Goal: Browse casually: Explore the website without a specific task or goal

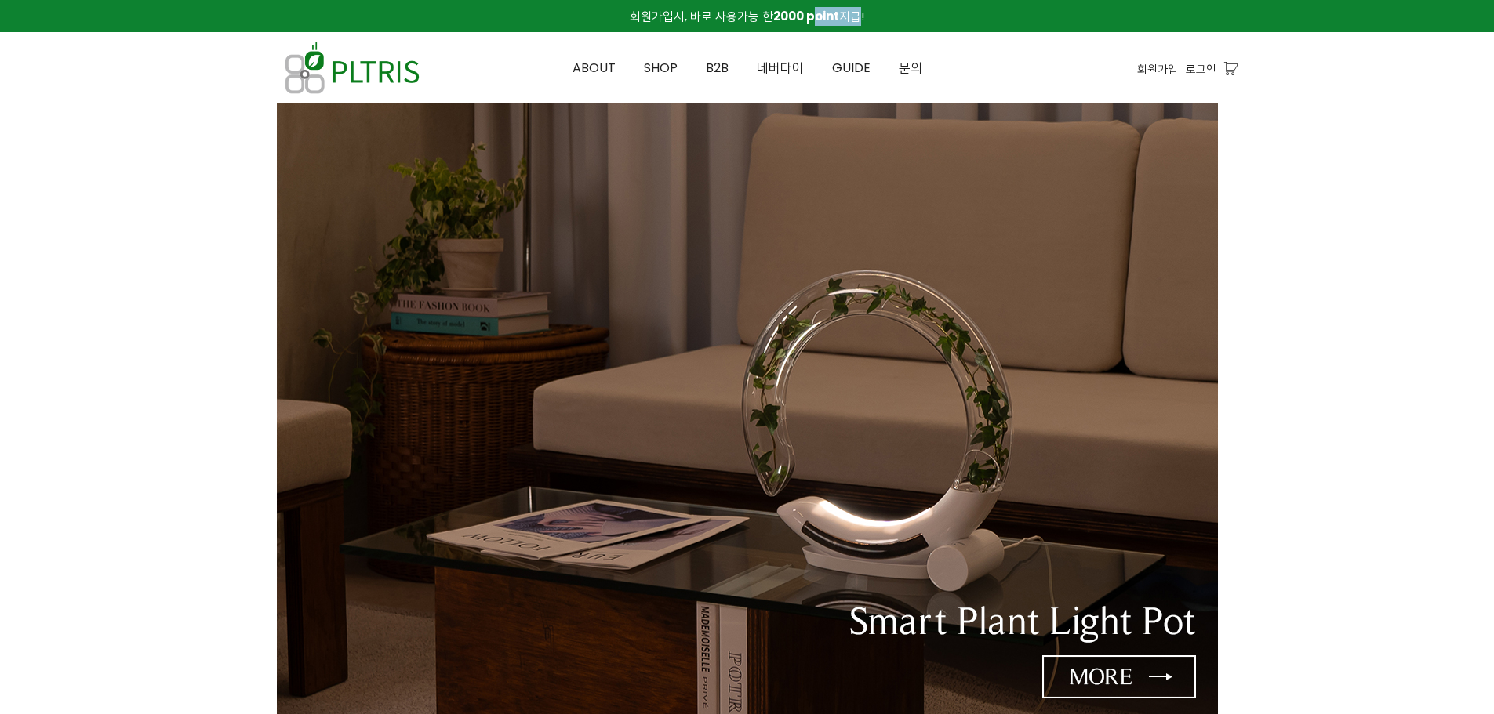
drag, startPoint x: 816, startPoint y: 14, endPoint x: 851, endPoint y: 14, distance: 34.5
click at [850, 14] on span "회원가입시, 바로 사용가능 한 2000 point 지급!" at bounding box center [747, 16] width 234 height 16
click at [851, 14] on span "회원가입시, 바로 사용가능 한 2000 point 지급!" at bounding box center [747, 16] width 234 height 16
drag, startPoint x: 885, startPoint y: 16, endPoint x: 638, endPoint y: 17, distance: 247.8
click at [638, 17] on div "회원가입시, 바로 사용가능 한 2000 point 지급!" at bounding box center [747, 16] width 980 height 32
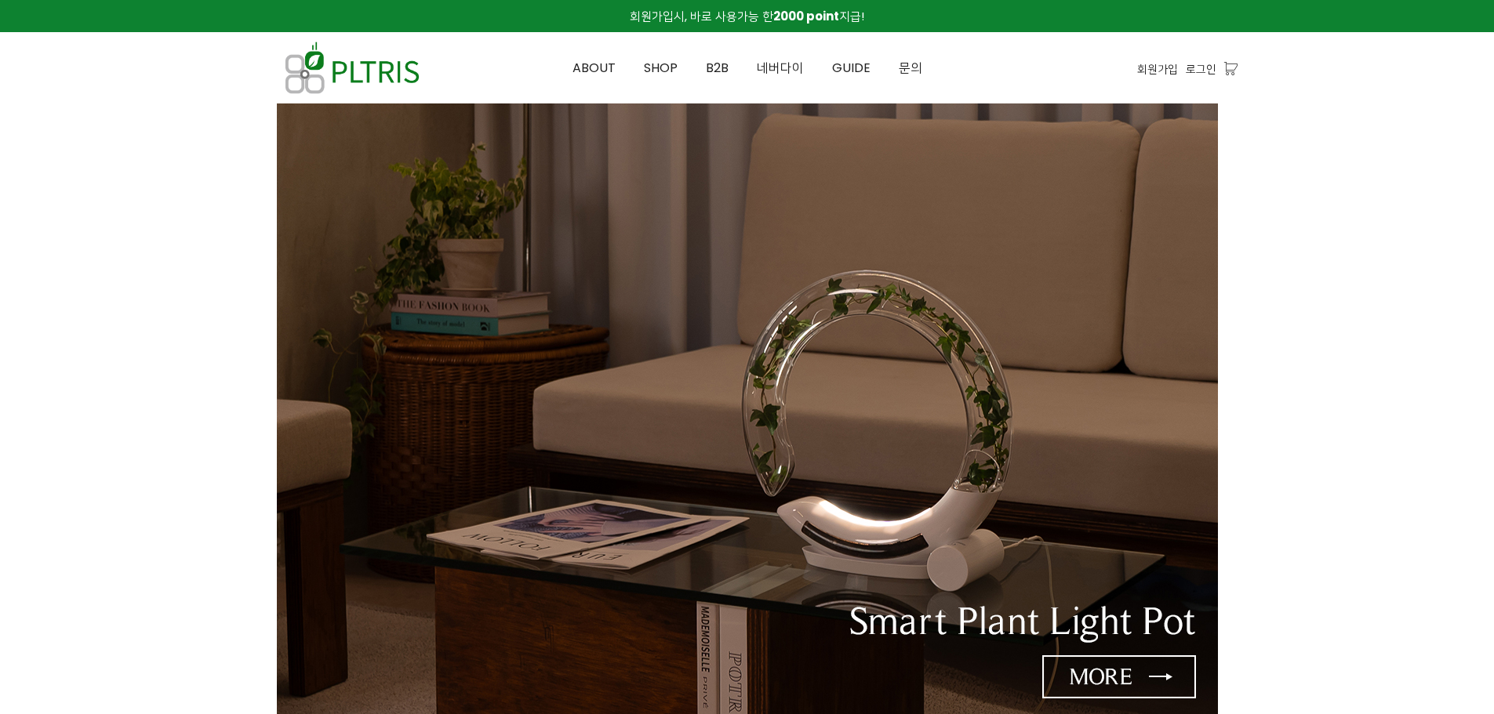
click at [638, 17] on span "회원가입시, 바로 사용가능 한 2000 point 지급!" at bounding box center [747, 16] width 234 height 16
click at [655, 68] on span "SHOP" at bounding box center [661, 68] width 34 height 18
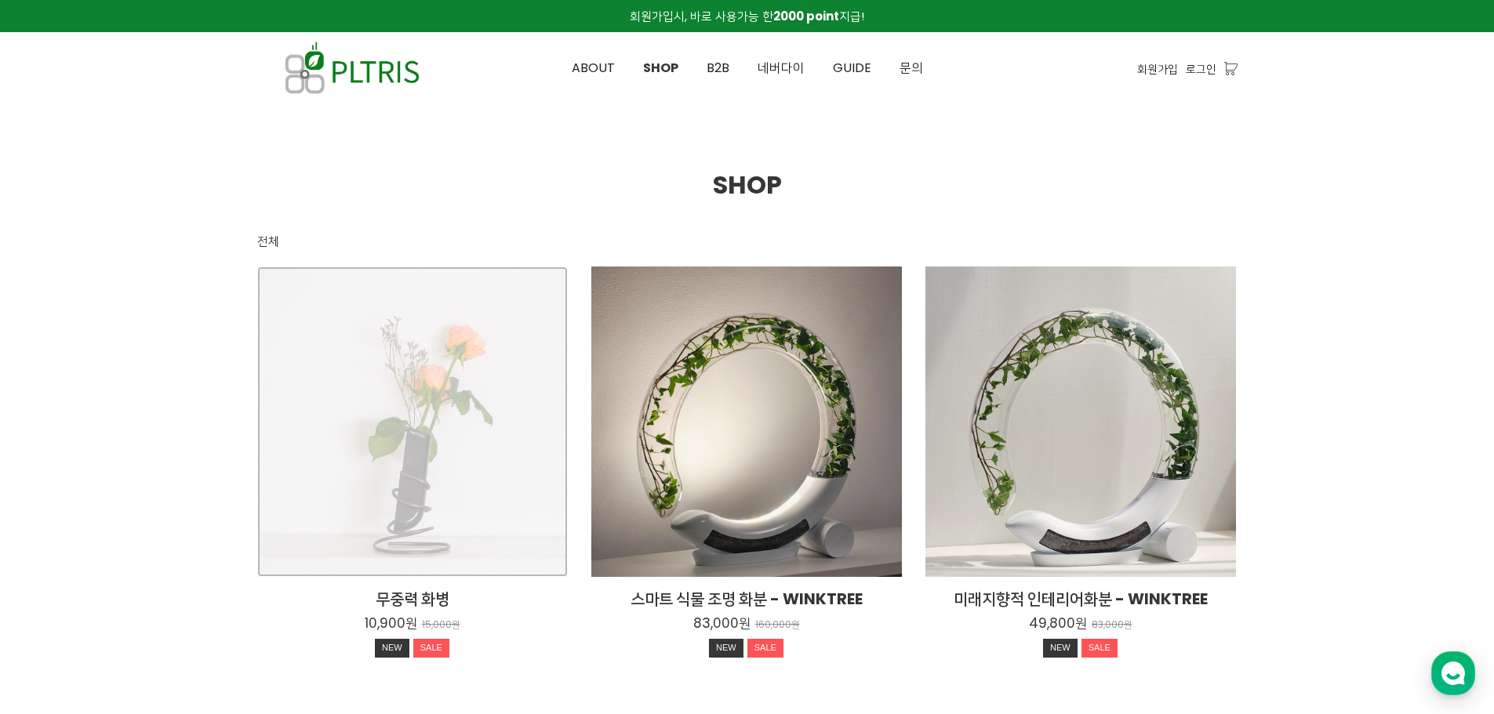
click at [470, 380] on div "무중력 화병 10,900원 15,000원 NEW SALE" at bounding box center [412, 422] width 311 height 311
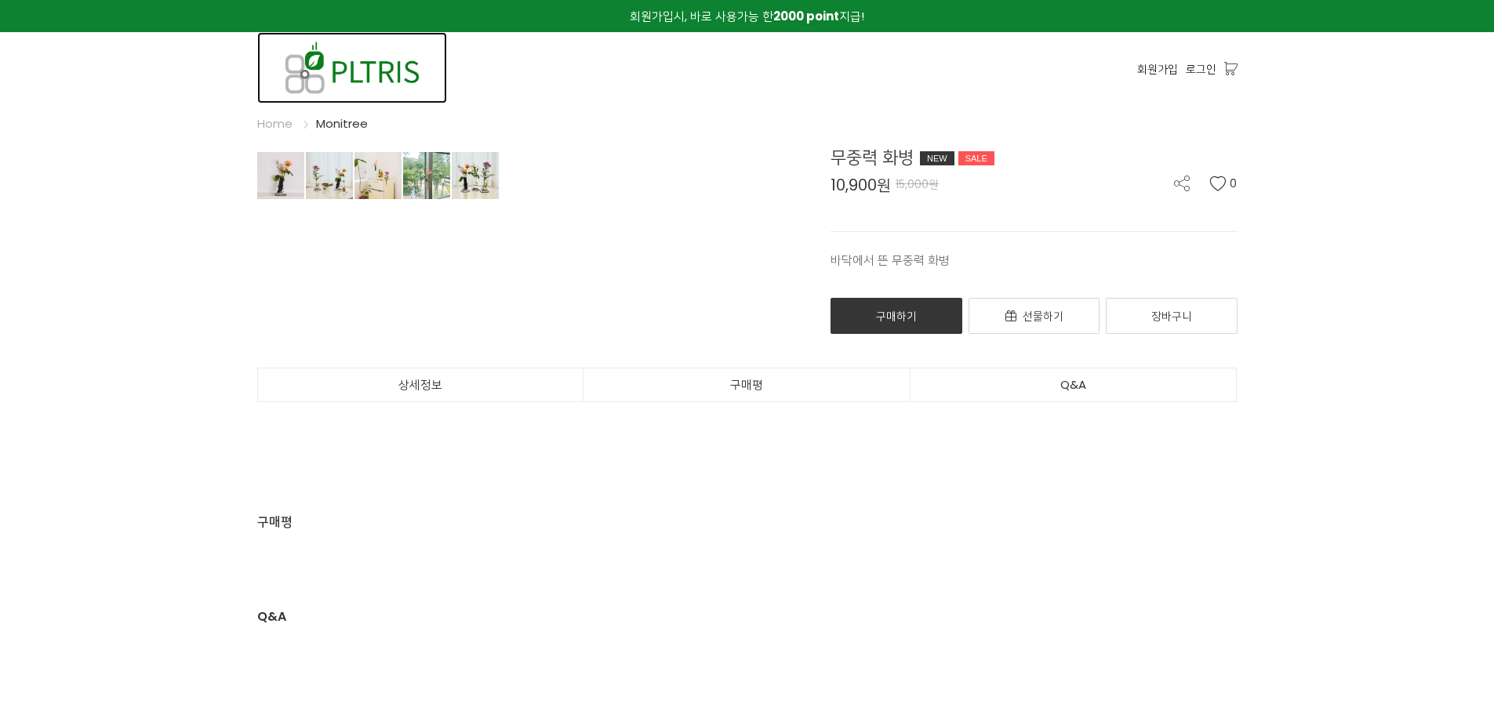
click at [380, 68] on img at bounding box center [352, 67] width 190 height 71
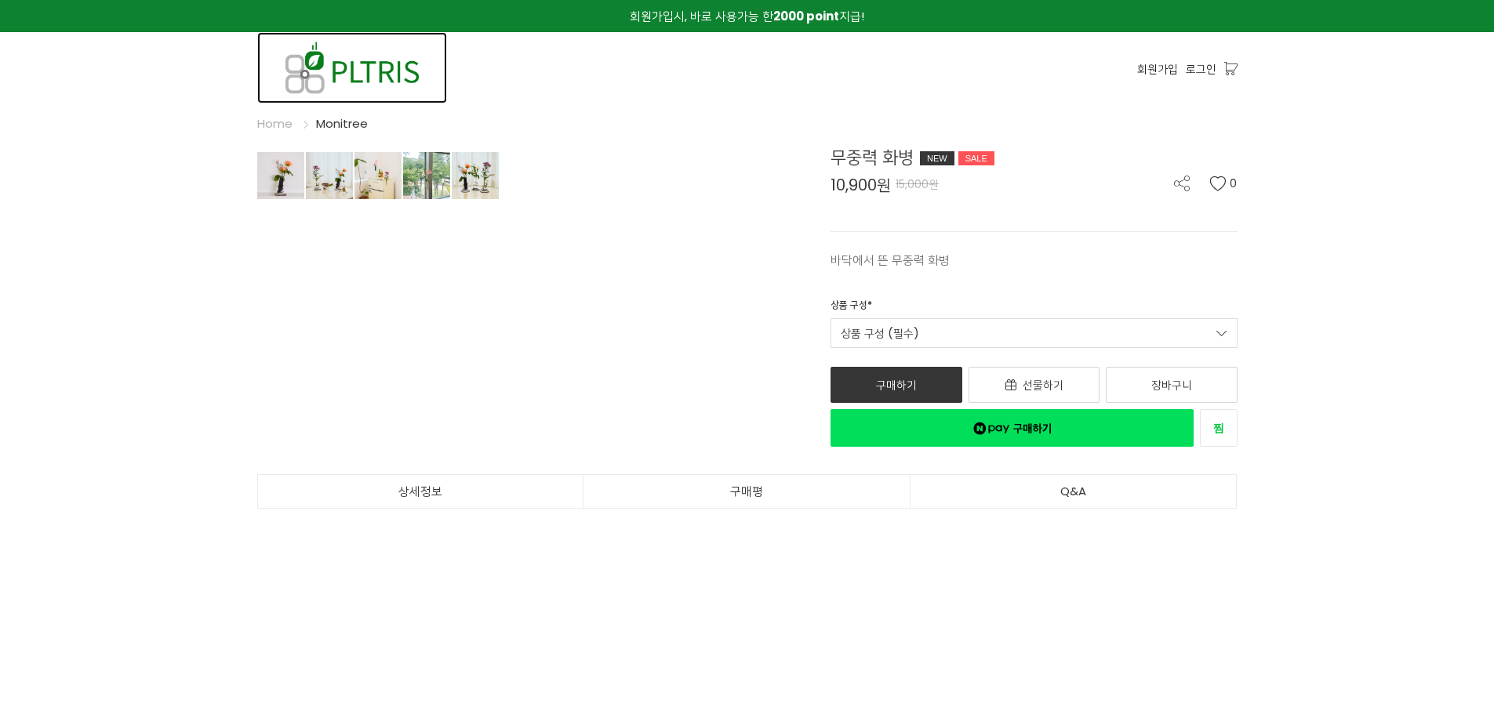
click at [318, 77] on img at bounding box center [352, 67] width 190 height 71
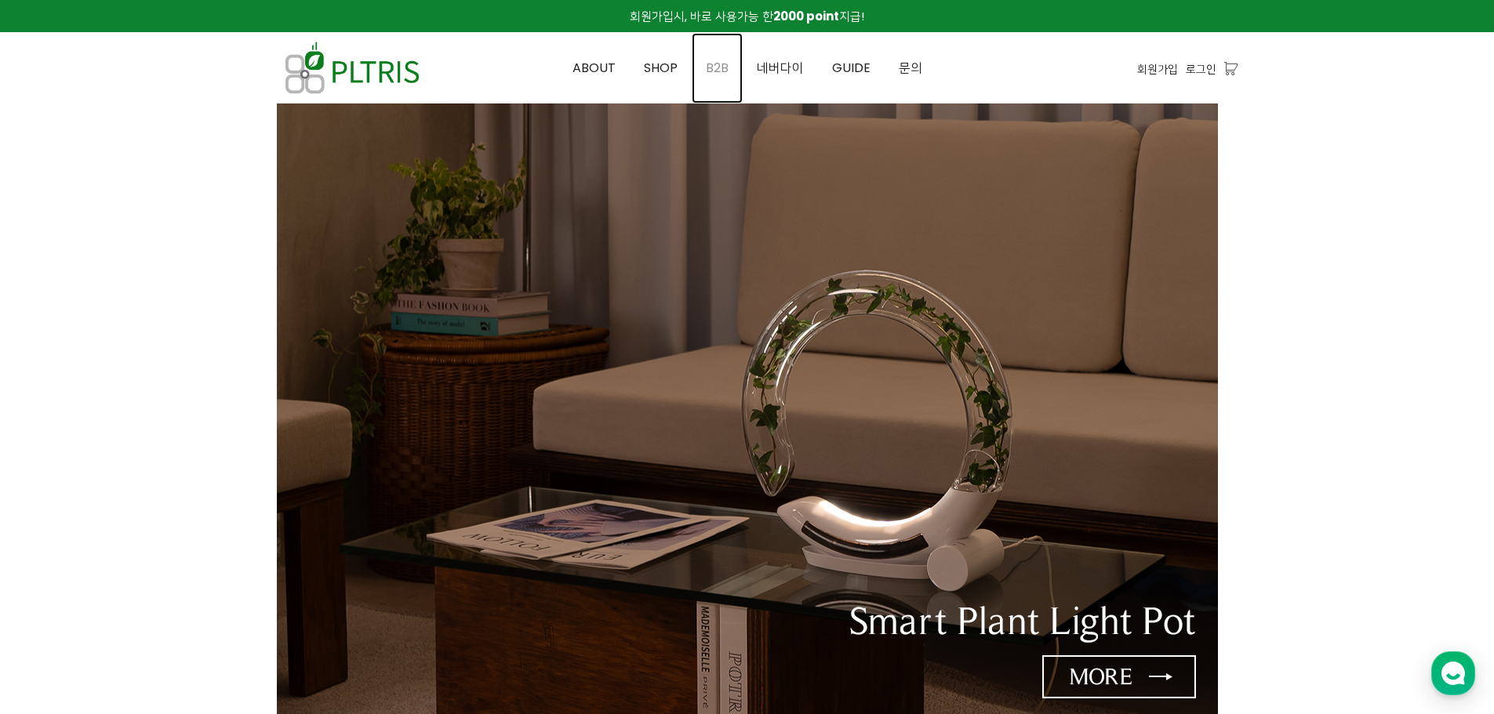
click at [724, 60] on span "B2B" at bounding box center [717, 68] width 23 height 18
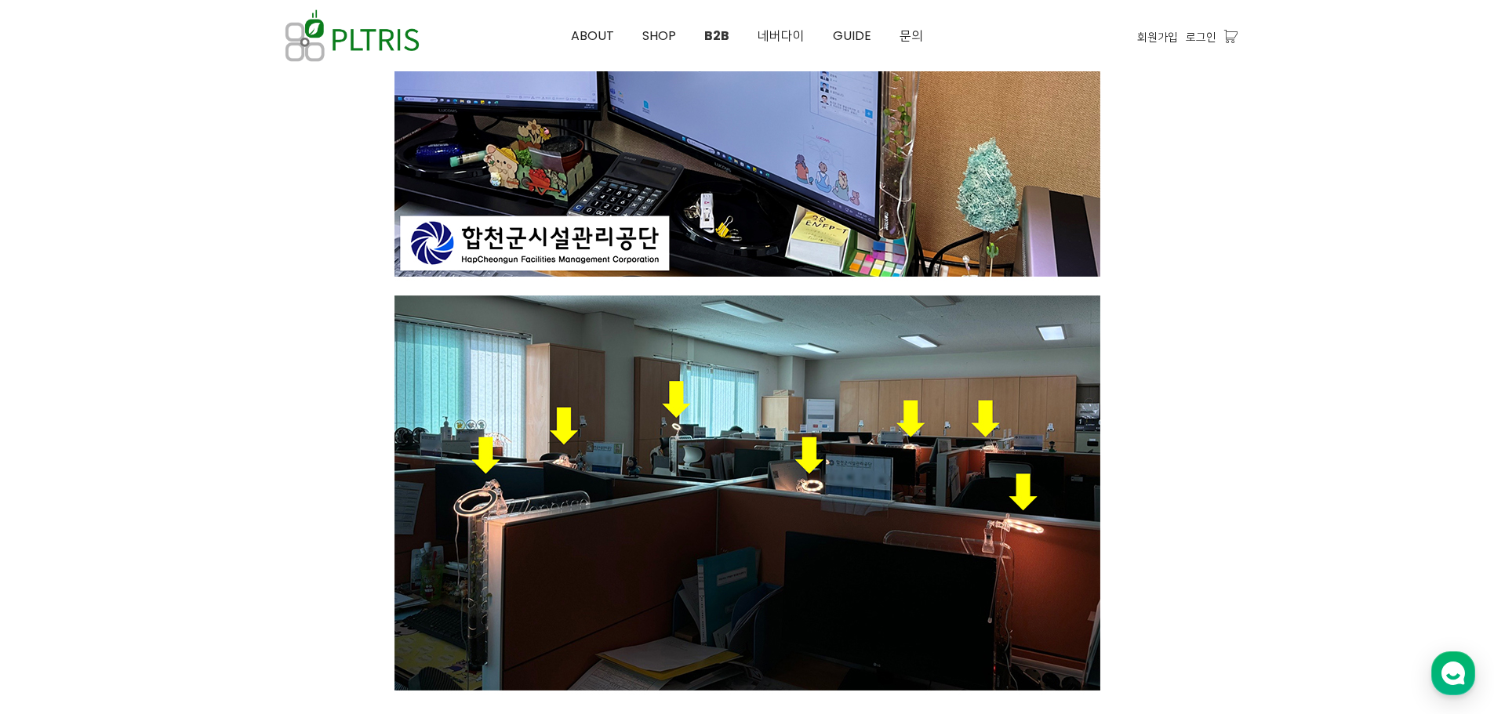
scroll to position [1882, 0]
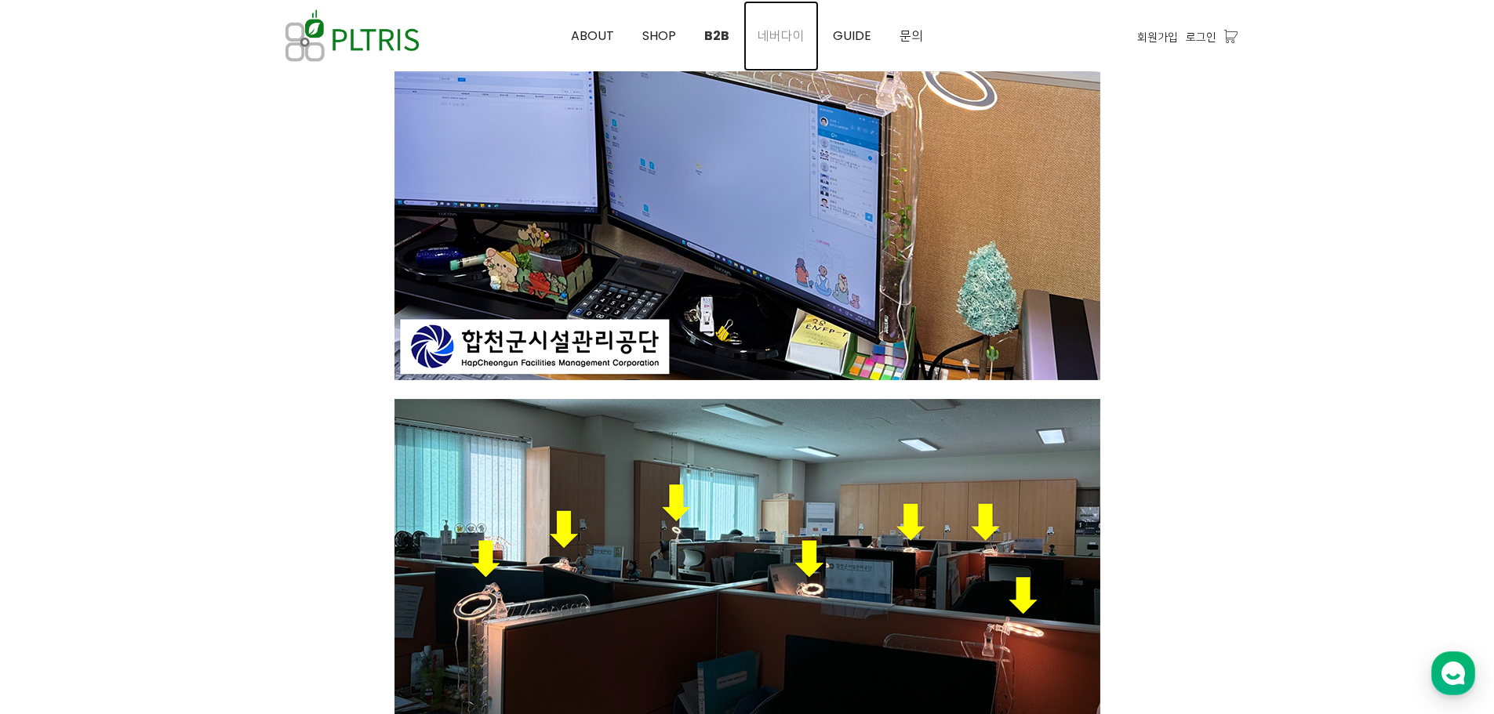
drag, startPoint x: 773, startPoint y: 27, endPoint x: 775, endPoint y: 38, distance: 10.3
click at [773, 27] on span "네버다이" at bounding box center [780, 36] width 47 height 18
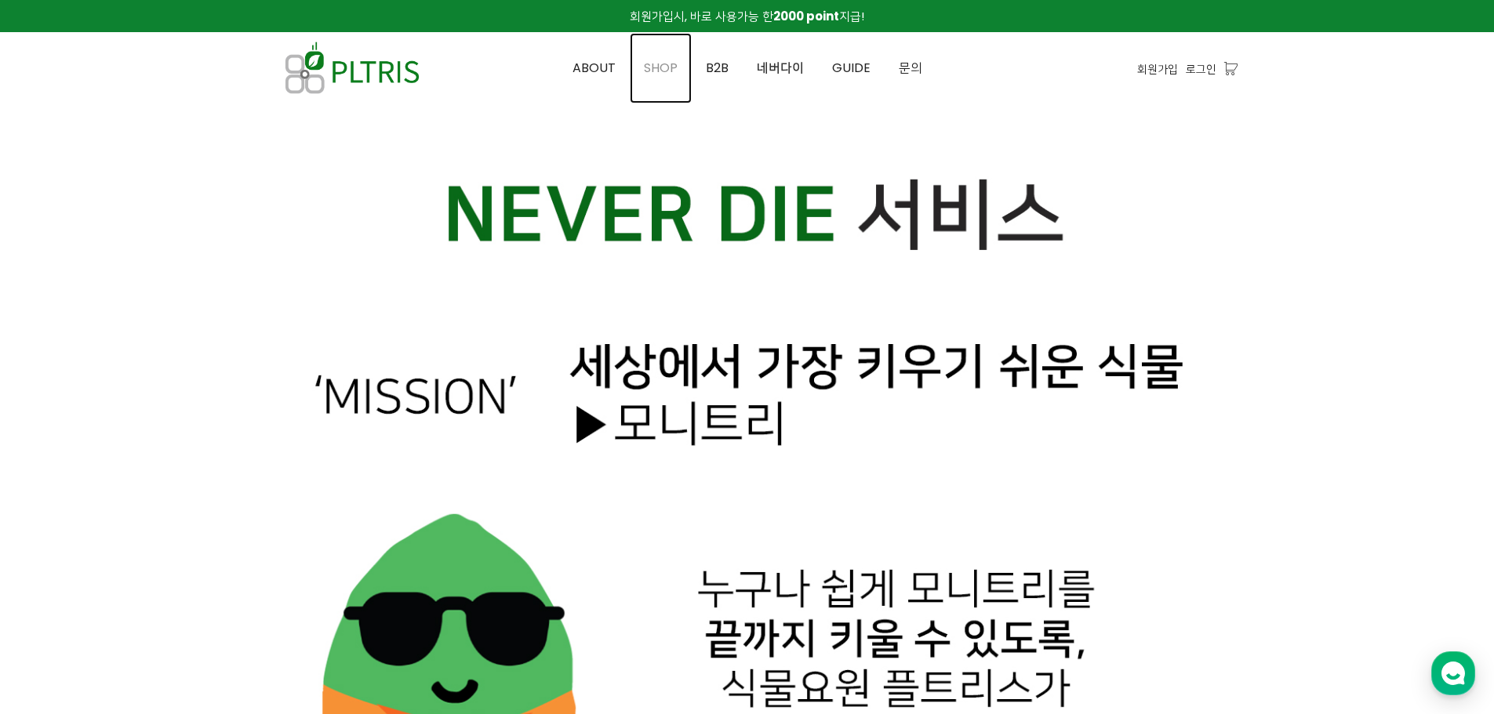
click at [667, 63] on span "SHOP" at bounding box center [661, 68] width 34 height 18
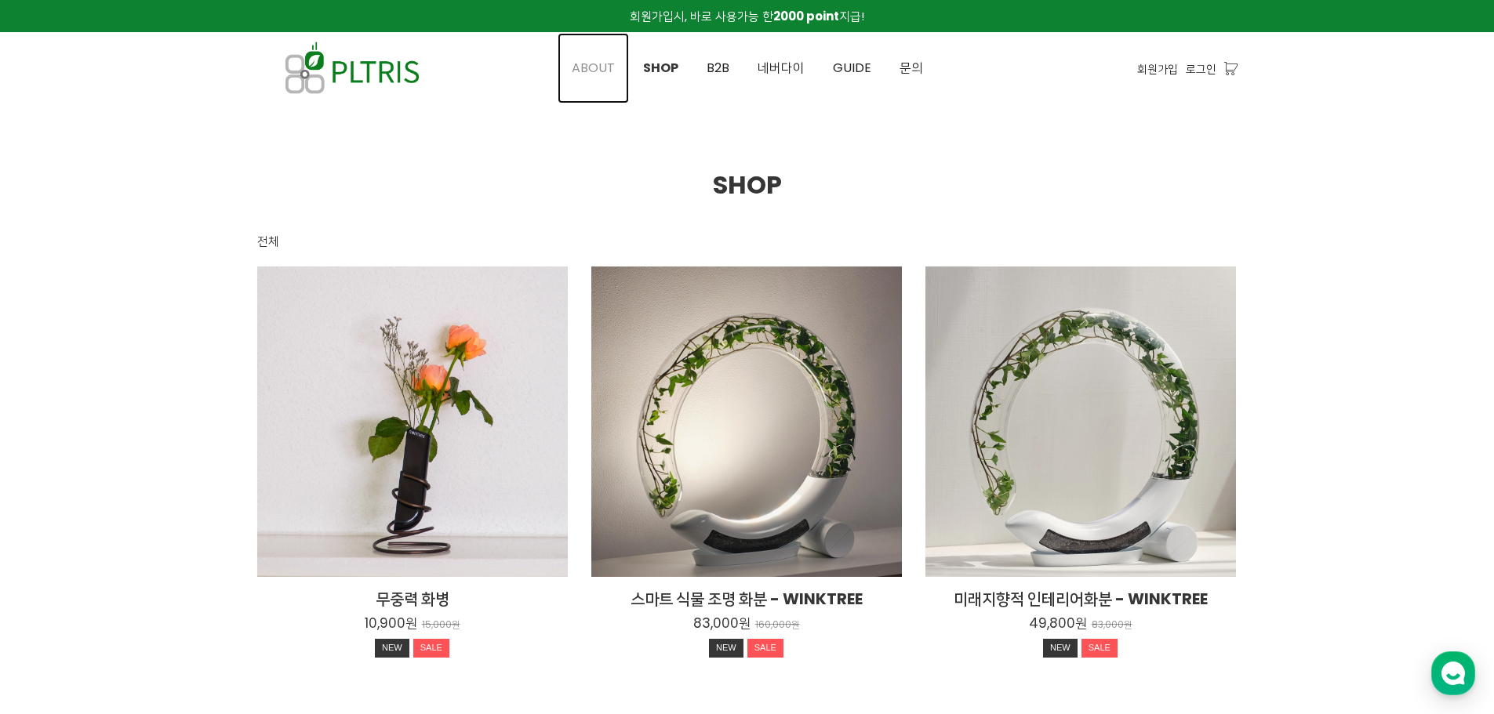
click at [590, 64] on span "ABOUT" at bounding box center [593, 68] width 43 height 18
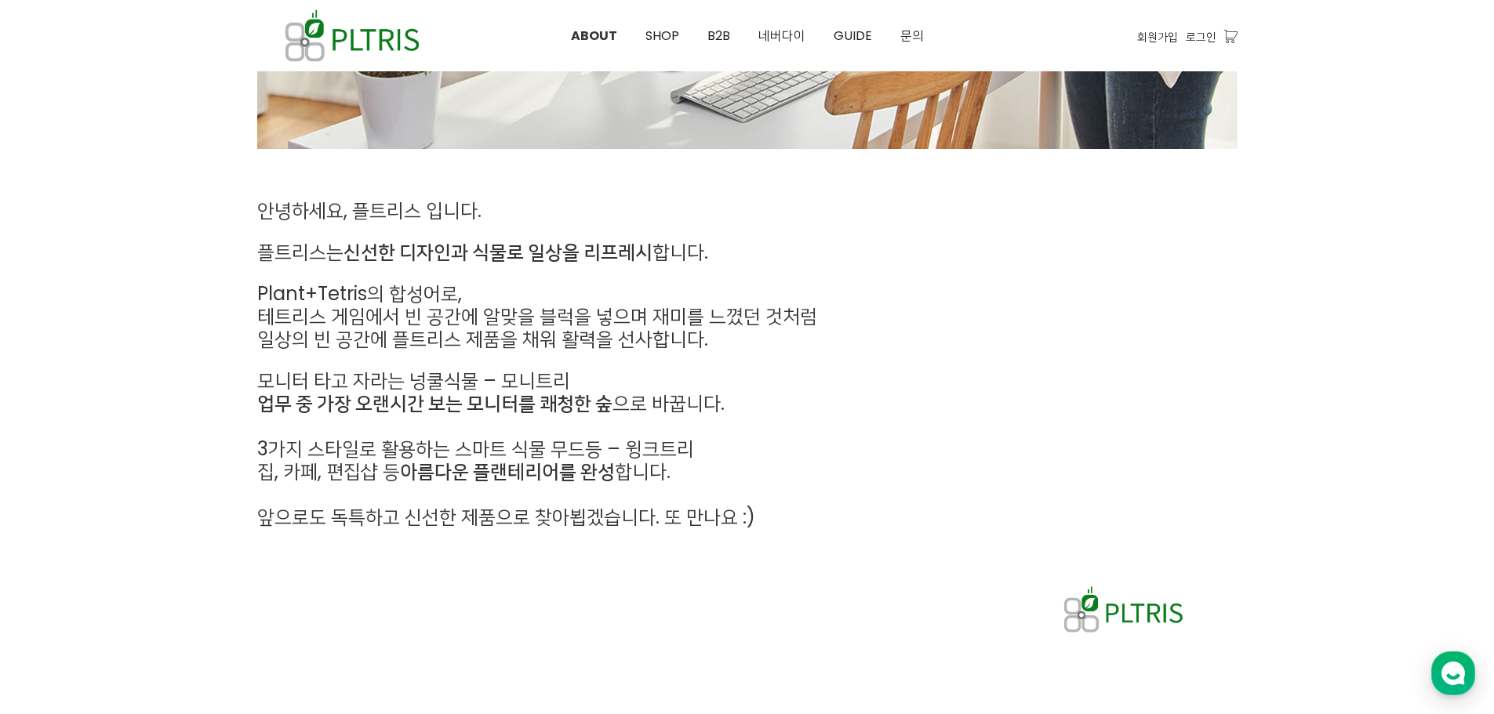
scroll to position [627, 0]
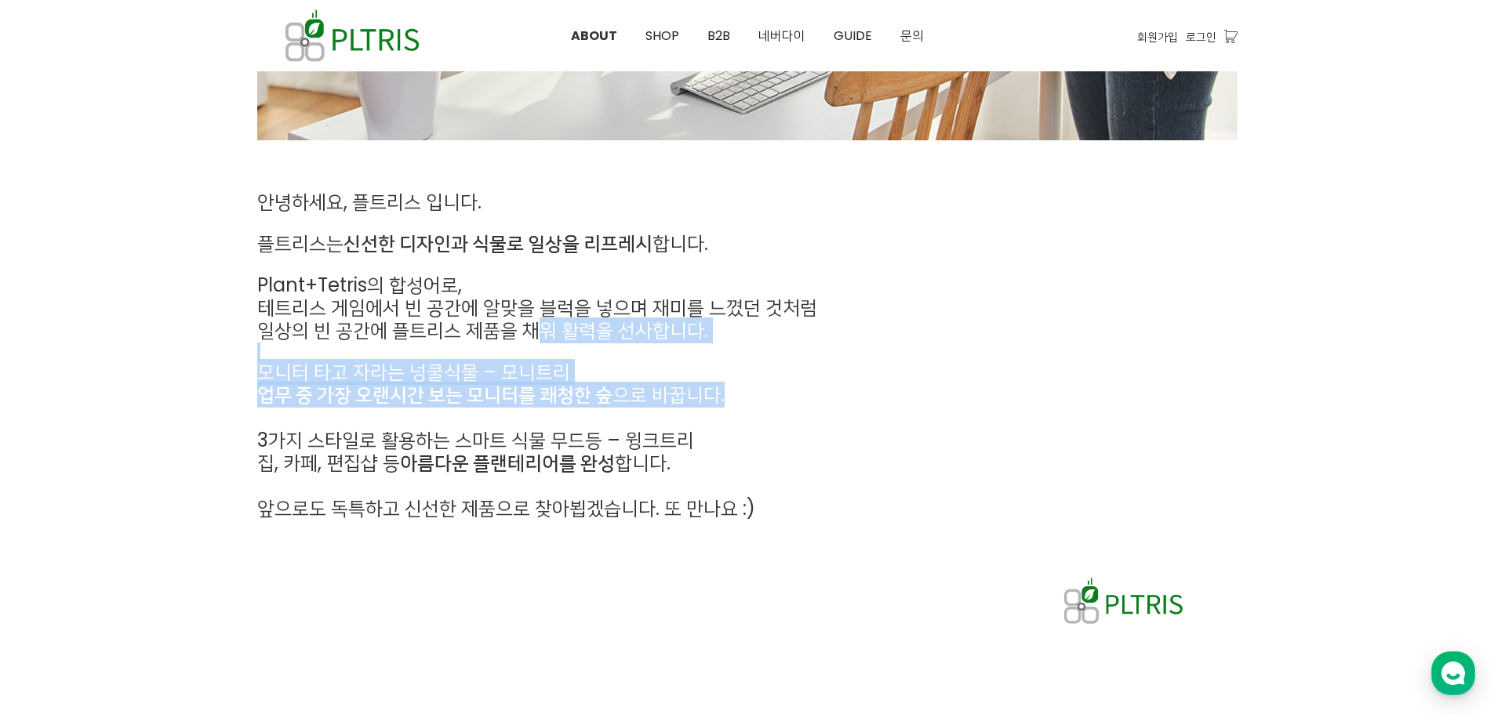
drag, startPoint x: 543, startPoint y: 318, endPoint x: 598, endPoint y: 409, distance: 107.3
click at [597, 409] on div "안녕하세요, 플트리스 입니다. 플트리스는 신선한 디자인과 식물로 일상을 리프레시 합니다. Plant+Tetris의 합성어로, 테트리스 게임에서…" at bounding box center [621, 355] width 729 height 329
click at [598, 409] on p at bounding box center [621, 418] width 729 height 23
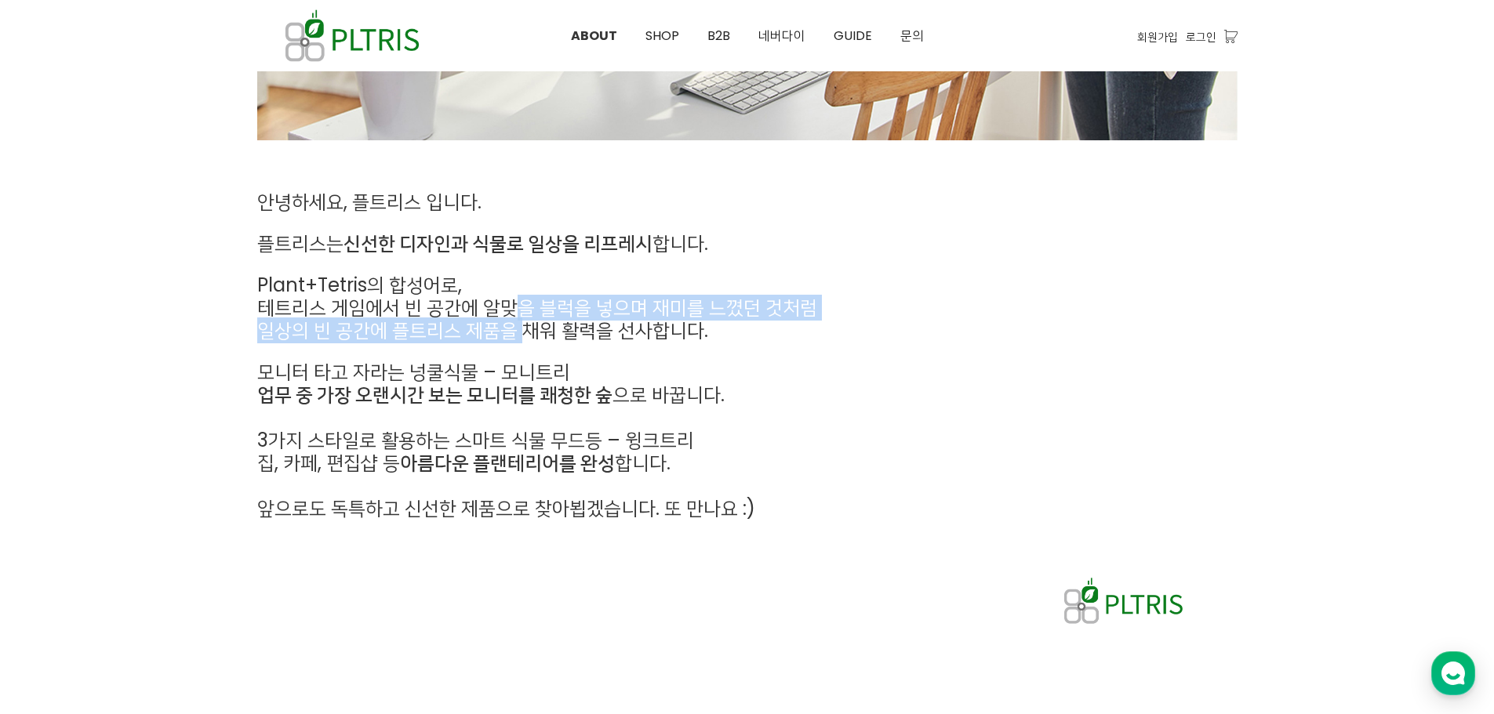
drag, startPoint x: 518, startPoint y: 298, endPoint x: 525, endPoint y: 333, distance: 36.0
click at [525, 333] on div "안녕하세요, 플트리스 입니다. 플트리스는 신선한 디자인과 식물로 일상을 리프레시 합니다. Plant+Tetris의 합성어로, 테트리스 게임에서…" at bounding box center [621, 355] width 729 height 329
click at [530, 298] on span "테트리스 게임에서 빈 공간에 알맞을 블럭을 넣으며 재미를 느꼈던 것처럼" at bounding box center [537, 308] width 560 height 26
drag, startPoint x: 539, startPoint y: 303, endPoint x: 543, endPoint y: 332, distance: 30.1
click at [543, 332] on div "안녕하세요, 플트리스 입니다. 플트리스는 신선한 디자인과 식물로 일상을 리프레시 합니다. Plant+Tetris의 합성어로, 테트리스 게임에서…" at bounding box center [621, 355] width 729 height 329
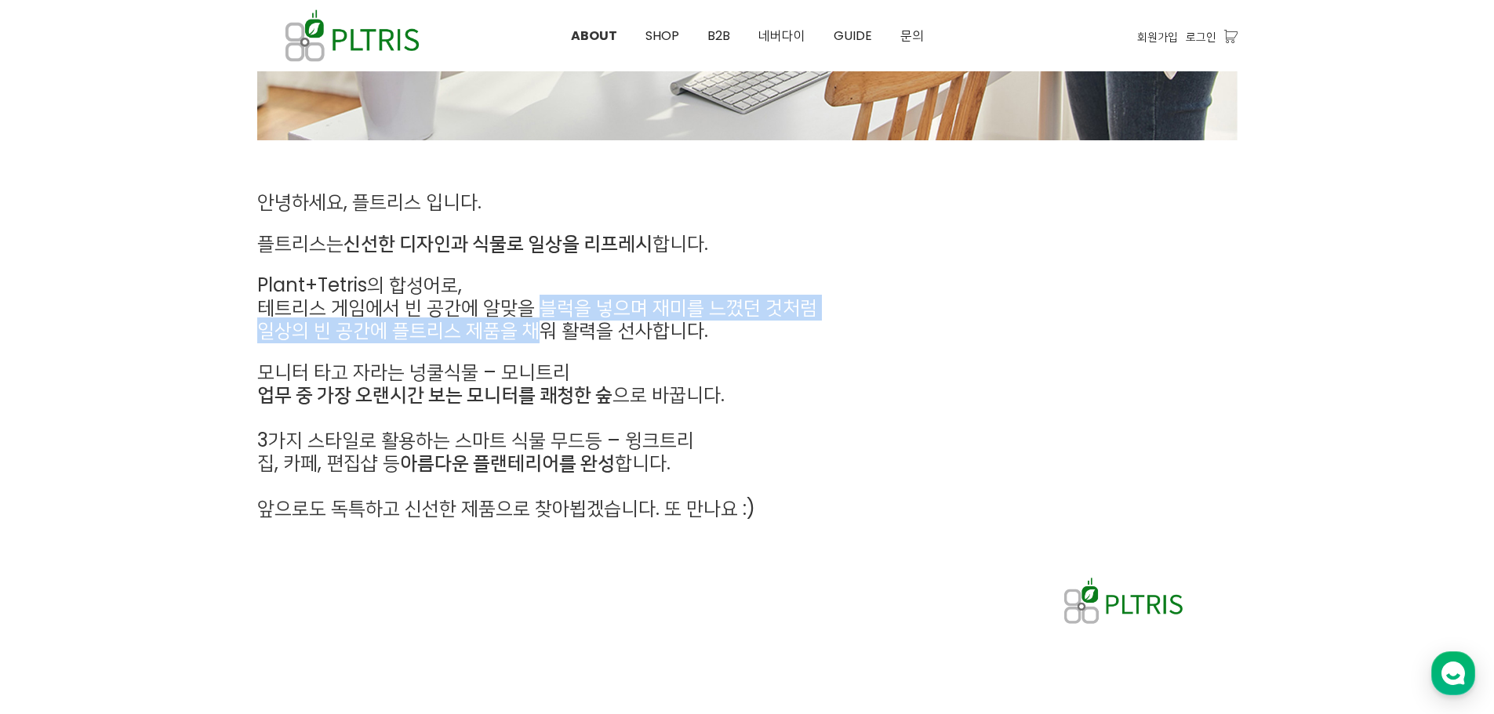
click at [543, 332] on span "일상의 빈 공간에 플트리스 제품을 채워 활력을 선사합니다." at bounding box center [482, 331] width 451 height 26
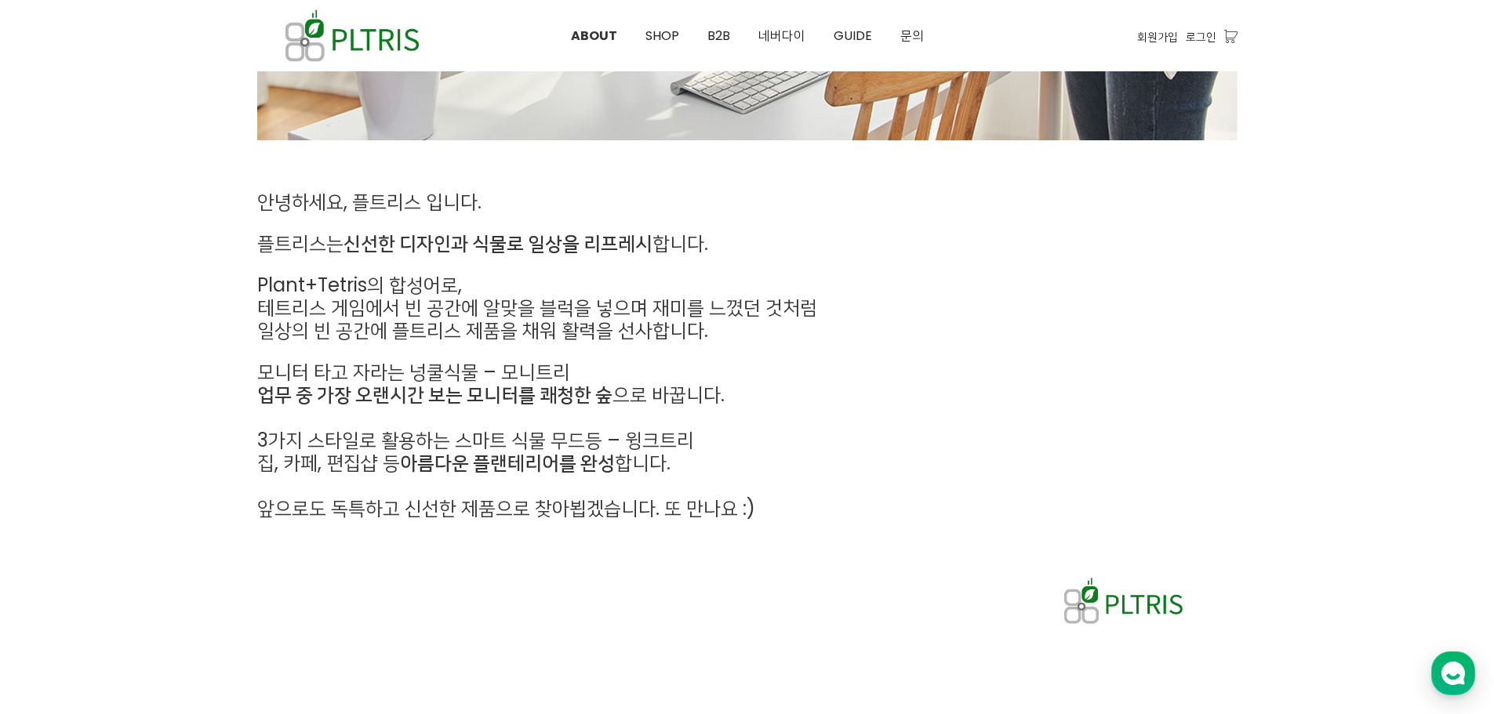
scroll to position [314, 0]
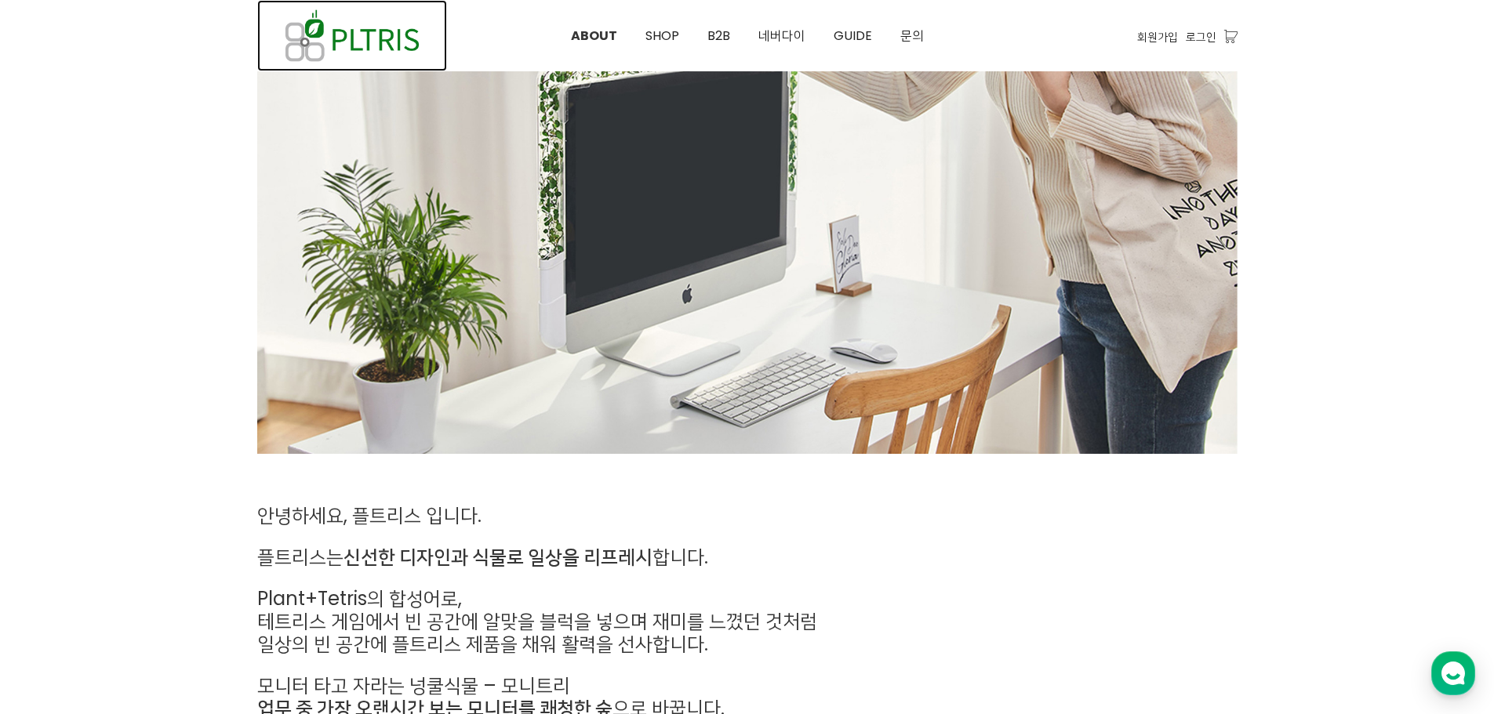
click at [398, 53] on img at bounding box center [352, 35] width 190 height 71
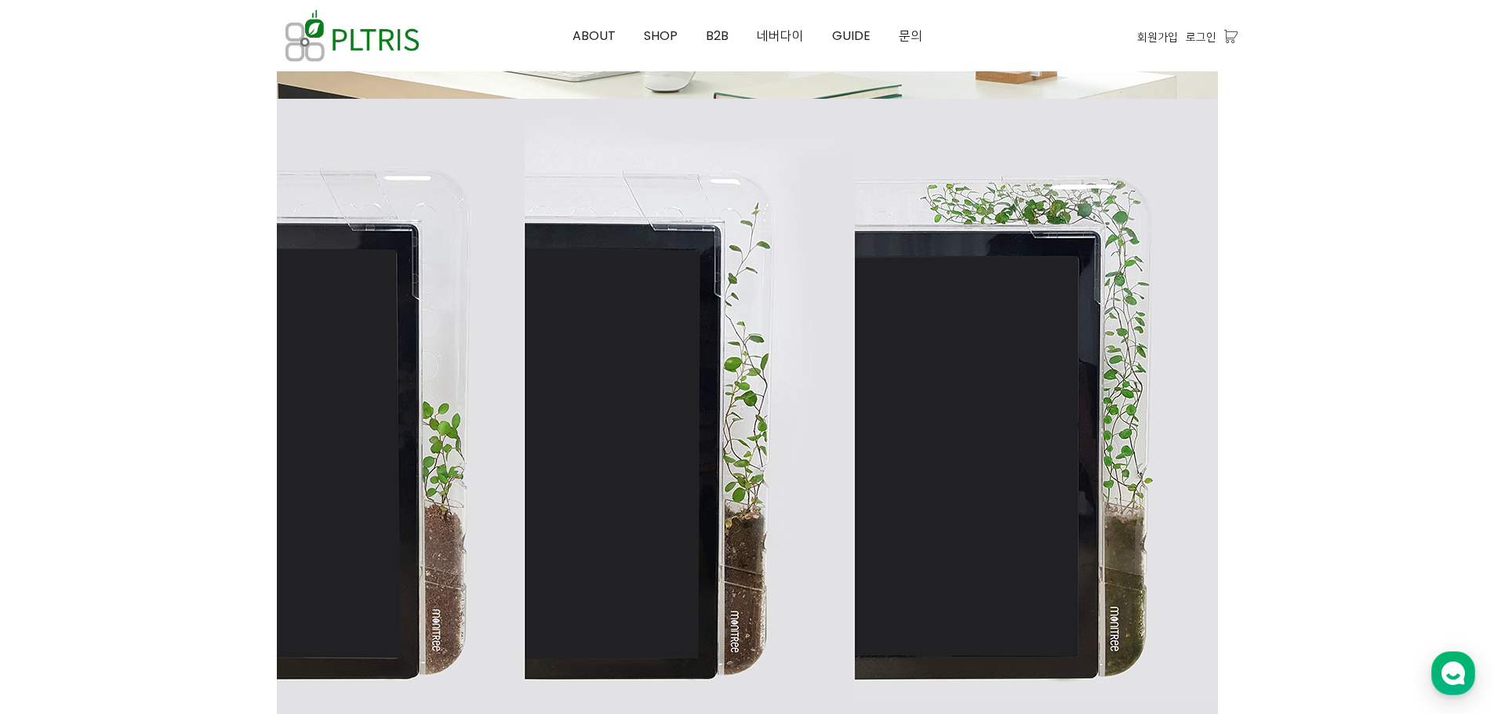
scroll to position [1036, 0]
